Goal: Answer question/provide support

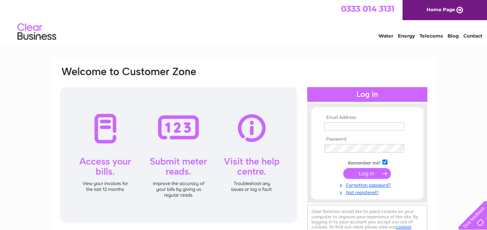
type input "bc@copsey-comms.com"
click at [365, 173] on input "submit" at bounding box center [368, 173] width 48 height 11
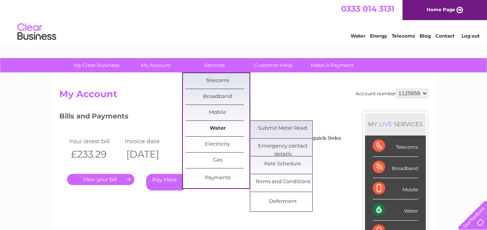
click at [211, 126] on link "Water" at bounding box center [218, 129] width 64 height 16
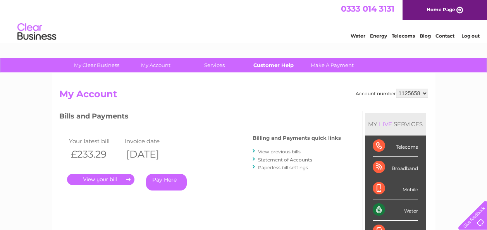
click at [278, 68] on link "Customer Help" at bounding box center [274, 65] width 64 height 14
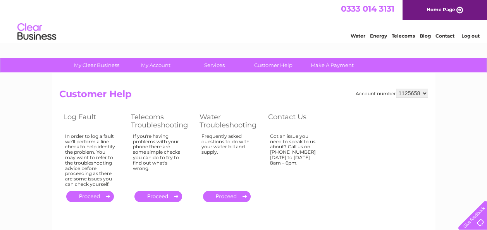
click at [228, 196] on link "." at bounding box center [227, 196] width 48 height 11
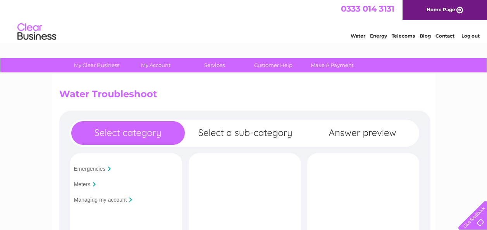
click at [80, 180] on div "Meters" at bounding box center [125, 185] width 108 height 12
click at [85, 187] on input "Meters" at bounding box center [82, 184] width 17 height 6
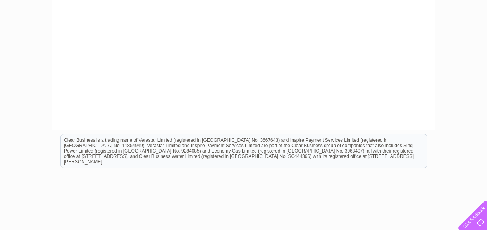
scroll to position [271, 0]
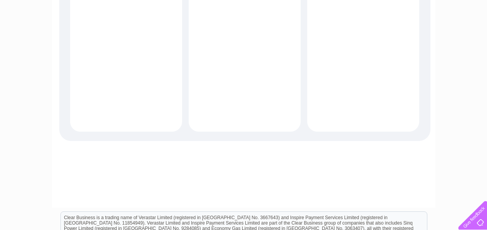
click at [481, 218] on div at bounding box center [472, 214] width 32 height 32
